Goal: Communication & Community: Share content

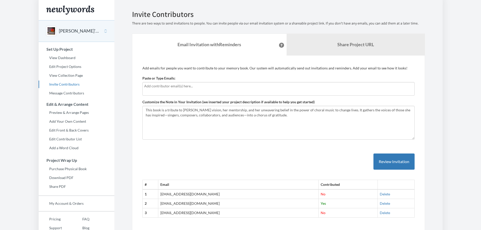
click at [144, 85] on div at bounding box center [279, 89] width 272 height 14
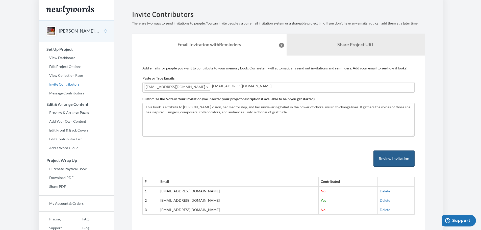
type input "bearcub6@aol.com"
click at [402, 159] on button "Review Invitation" at bounding box center [394, 159] width 41 height 16
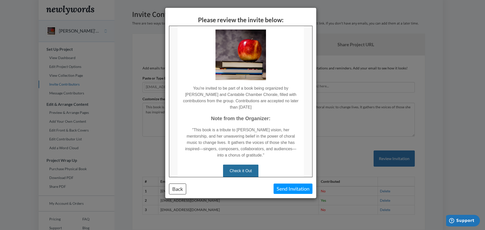
scroll to position [73, 0]
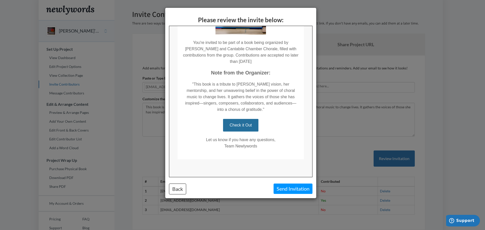
drag, startPoint x: 310, startPoint y: 113, endPoint x: 486, endPoint y: 189, distance: 191.8
click at [182, 191] on button "Back" at bounding box center [177, 189] width 17 height 11
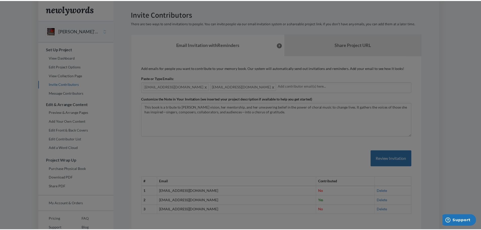
scroll to position [0, 0]
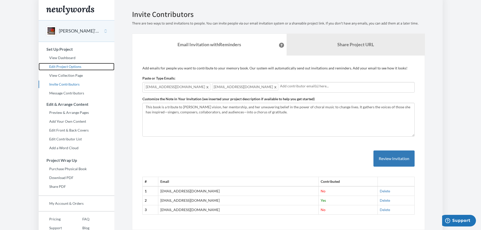
click at [64, 66] on link "Edit Project Options" at bounding box center [77, 67] width 76 height 8
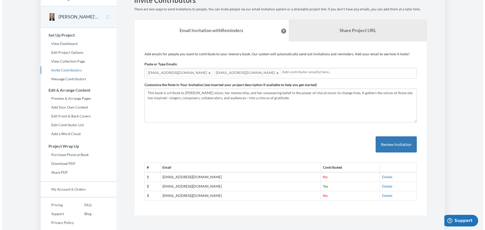
scroll to position [21, 0]
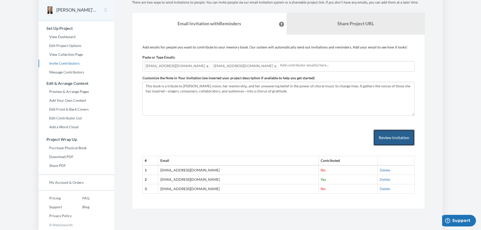
click at [378, 137] on button "Review Invitation" at bounding box center [394, 138] width 41 height 16
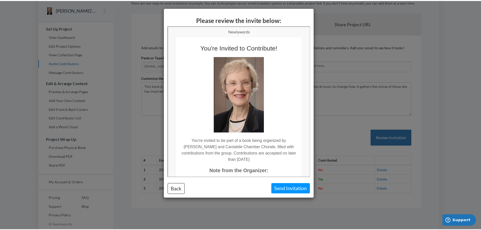
scroll to position [0, 0]
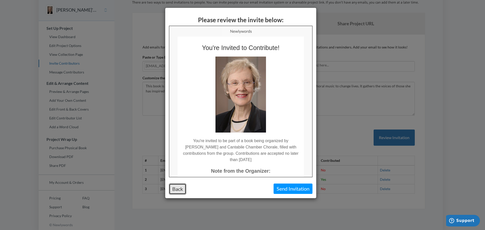
click at [175, 186] on button "Back" at bounding box center [177, 189] width 17 height 11
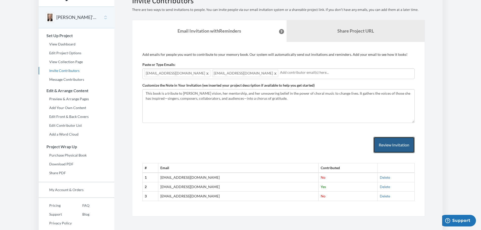
scroll to position [21, 0]
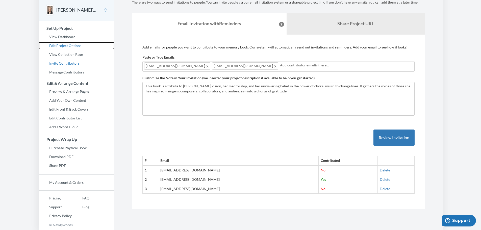
click at [74, 46] on link "Edit Project Options" at bounding box center [77, 46] width 76 height 8
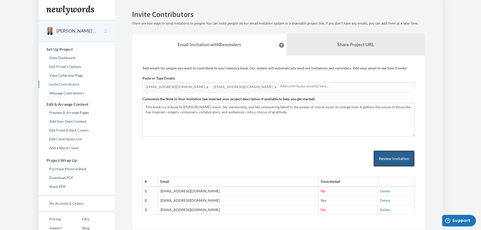
click at [395, 161] on button "Review Invitation" at bounding box center [394, 159] width 41 height 16
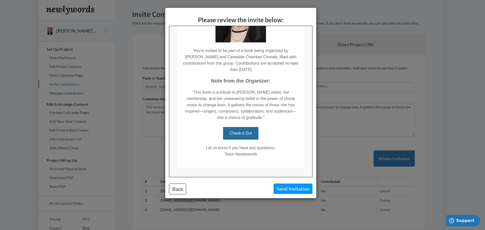
scroll to position [92, 0]
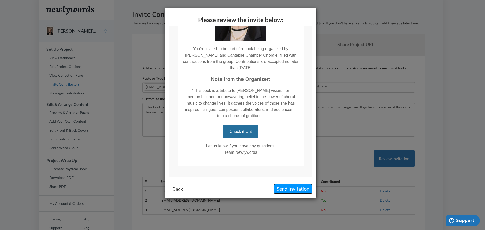
click at [297, 187] on button "Send Invitation" at bounding box center [293, 189] width 39 height 10
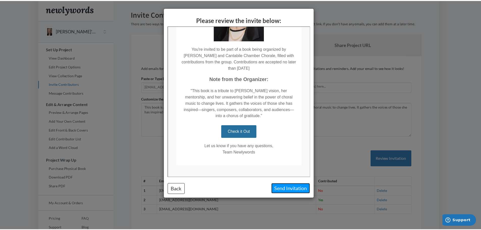
scroll to position [0, 0]
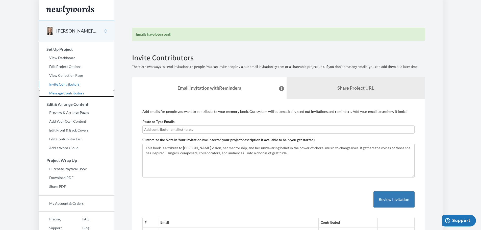
click at [63, 91] on link "Message Contributors" at bounding box center [77, 93] width 76 height 8
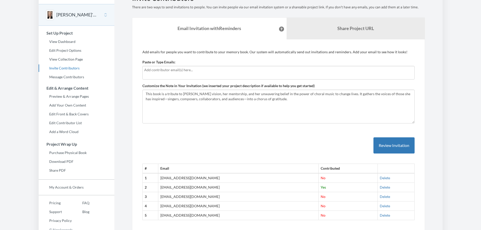
scroll to position [25, 0]
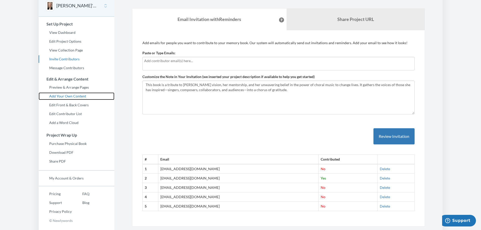
click at [65, 96] on link "Add Your Own Content" at bounding box center [77, 96] width 76 height 8
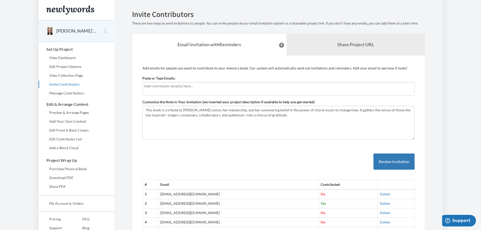
click at [145, 85] on input "text" at bounding box center [278, 86] width 269 height 6
type input "[PERSON_NAME][EMAIL_ADDRESS][PERSON_NAME][DOMAIN_NAME]"
click at [189, 86] on input "[PERSON_NAME][EMAIL_ADDRESS][PERSON_NAME][DOMAIN_NAME]" at bounding box center [278, 86] width 269 height 6
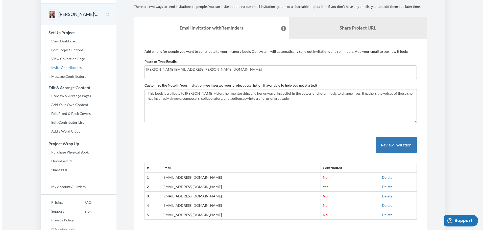
scroll to position [25, 0]
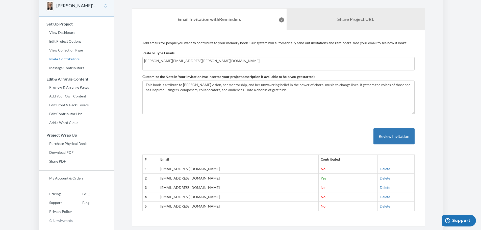
click at [196, 62] on input "[PERSON_NAME][EMAIL_ADDRESS][PERSON_NAME][DOMAIN_NAME]" at bounding box center [278, 61] width 269 height 6
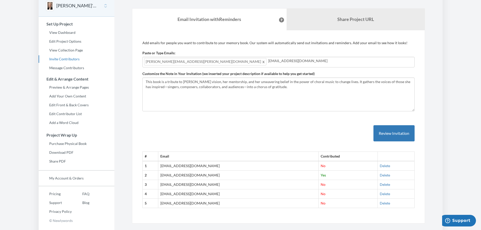
type input "ljsisco@verizon.net"
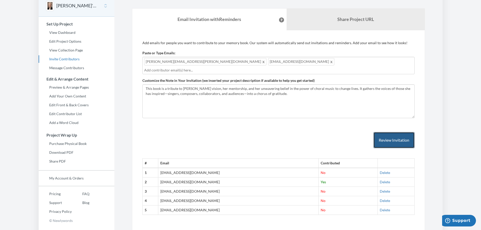
click at [398, 132] on button "Review Invitation" at bounding box center [394, 140] width 41 height 16
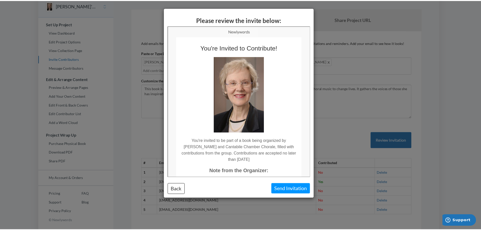
scroll to position [0, 0]
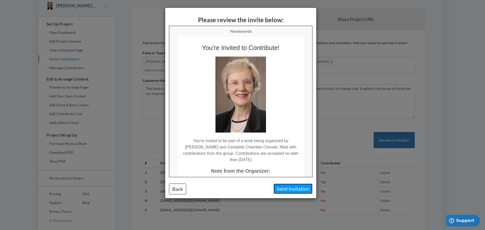
click at [295, 188] on button "Send Invitation" at bounding box center [293, 189] width 39 height 10
click at [295, 188] on div "Please review the invite below: Back Send Invitation" at bounding box center [242, 115] width 485 height 230
